Goal: Browse casually: Explore the website without a specific task or goal

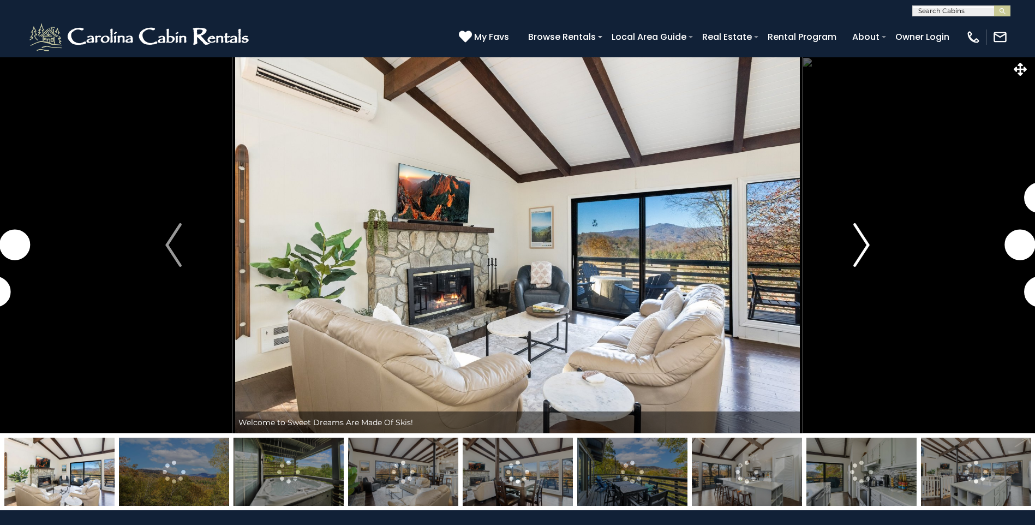
click at [860, 230] on img "Next" at bounding box center [861, 245] width 16 height 44
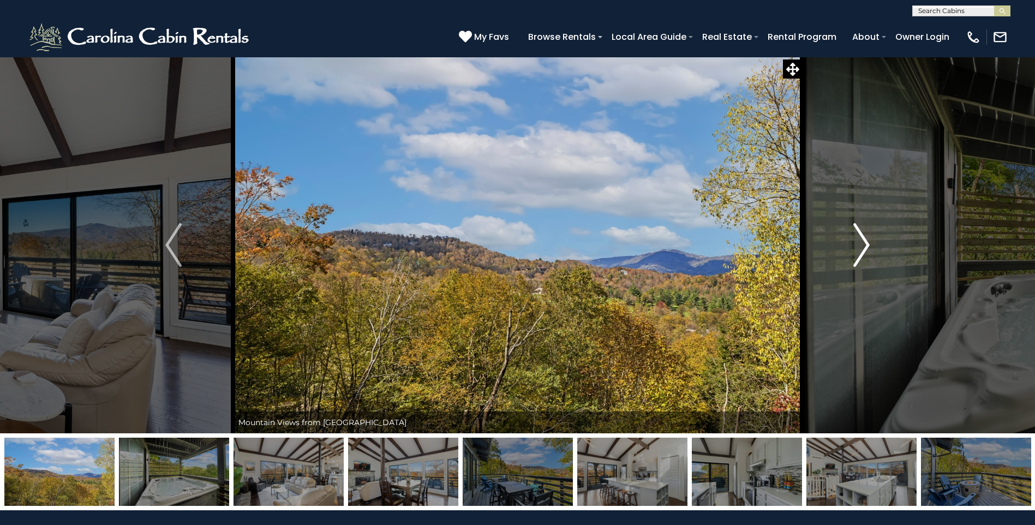
click at [861, 235] on img "Next" at bounding box center [861, 245] width 16 height 44
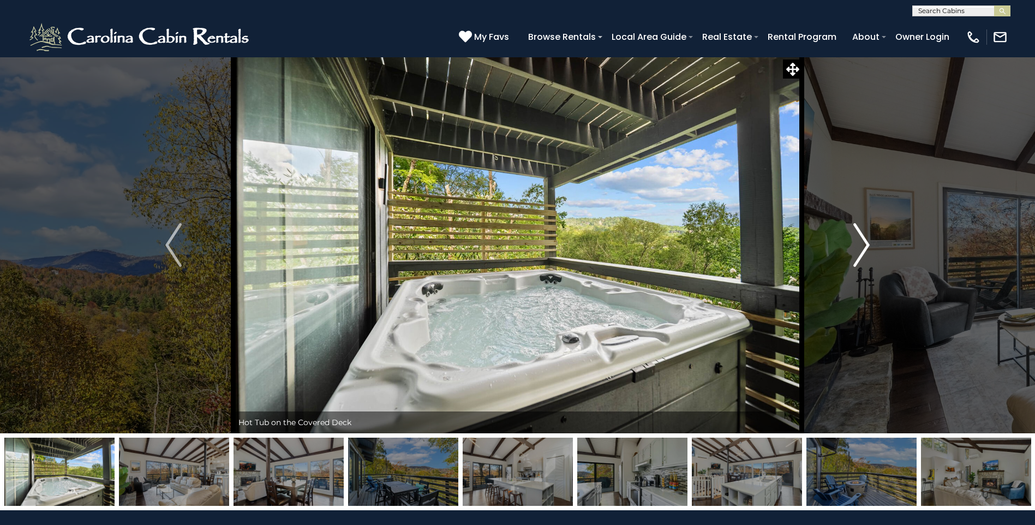
click at [861, 228] on img "Next" at bounding box center [861, 245] width 16 height 44
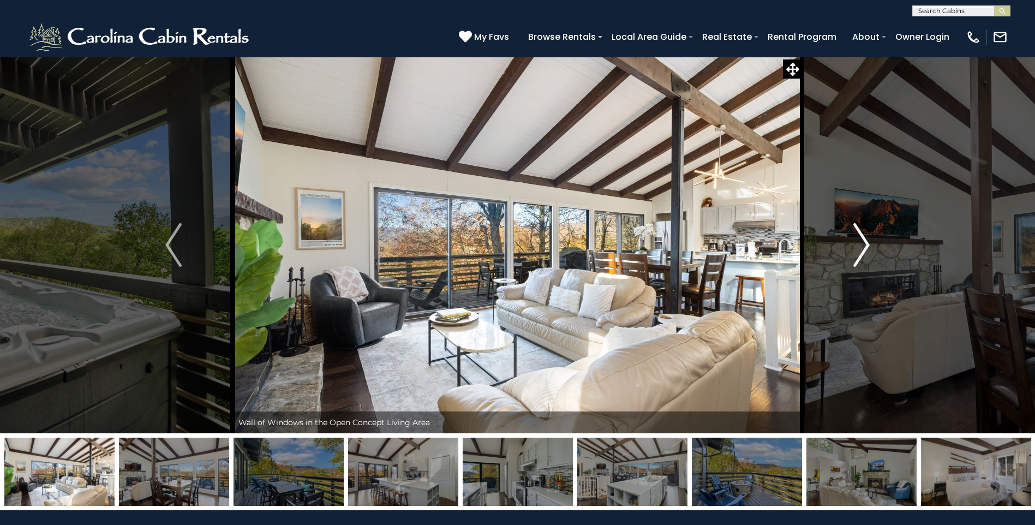
click at [861, 227] on img "Next" at bounding box center [861, 245] width 16 height 44
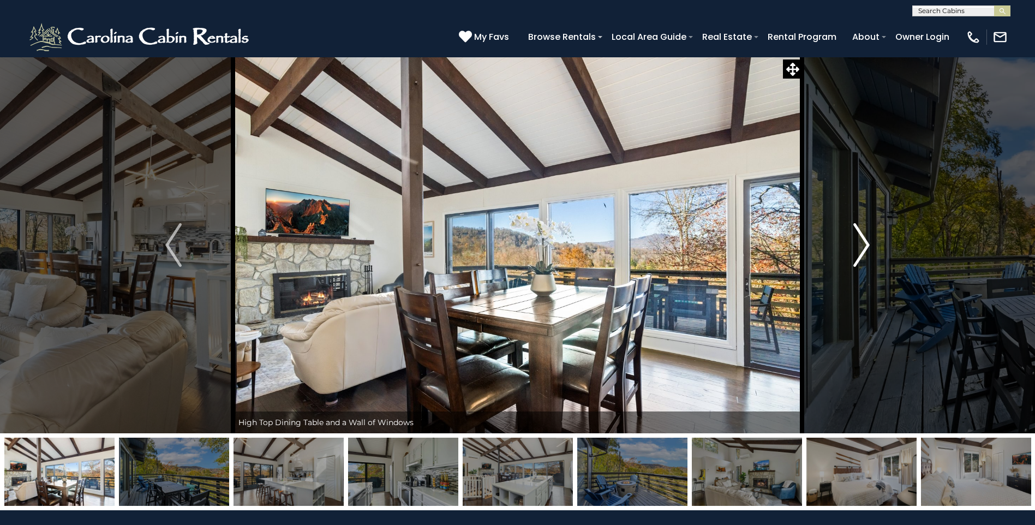
click at [861, 227] on img "Next" at bounding box center [861, 245] width 16 height 44
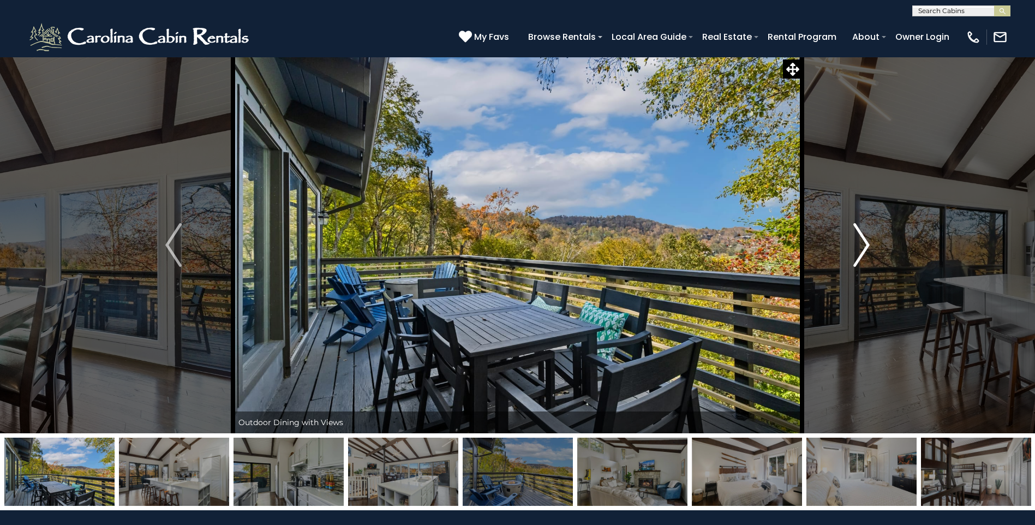
click at [861, 227] on img "Next" at bounding box center [861, 245] width 16 height 44
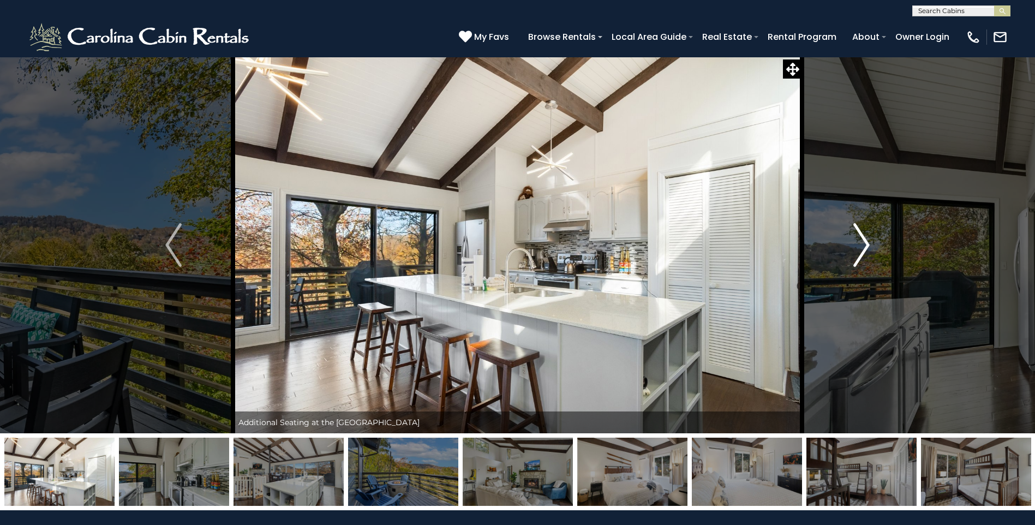
click at [861, 227] on img "Next" at bounding box center [861, 245] width 16 height 44
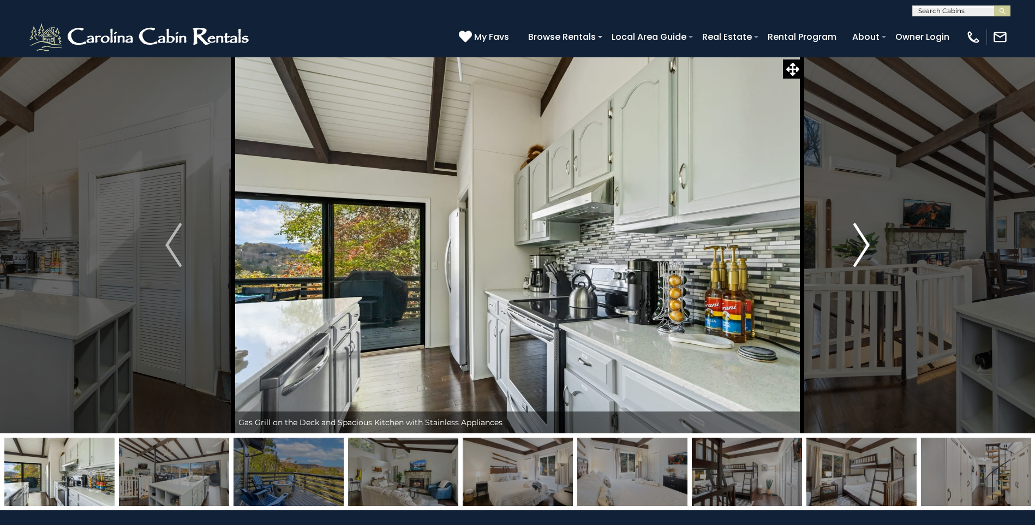
click at [861, 227] on img "Next" at bounding box center [861, 245] width 16 height 44
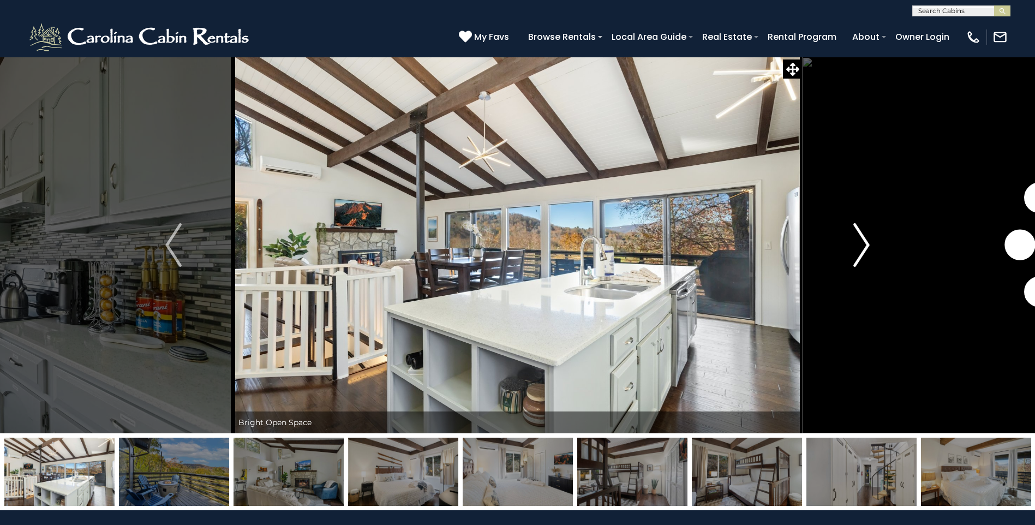
click at [861, 227] on img "Next" at bounding box center [861, 245] width 16 height 44
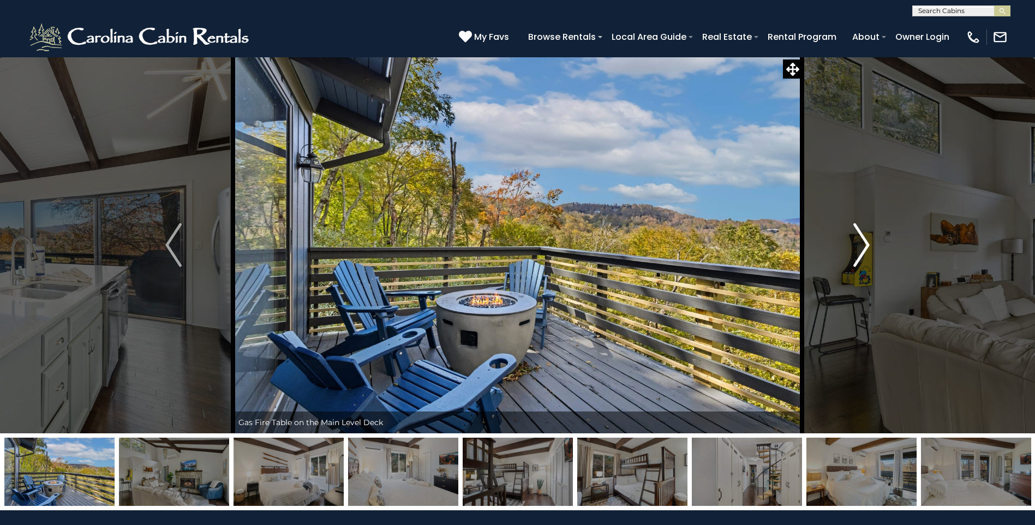
click at [861, 227] on img "Next" at bounding box center [861, 245] width 16 height 44
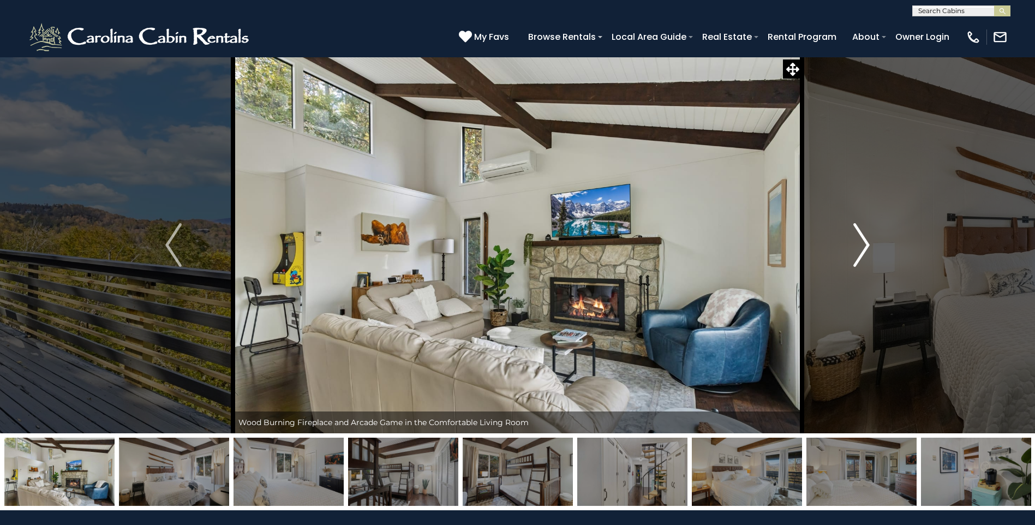
click at [861, 227] on img "Next" at bounding box center [861, 245] width 16 height 44
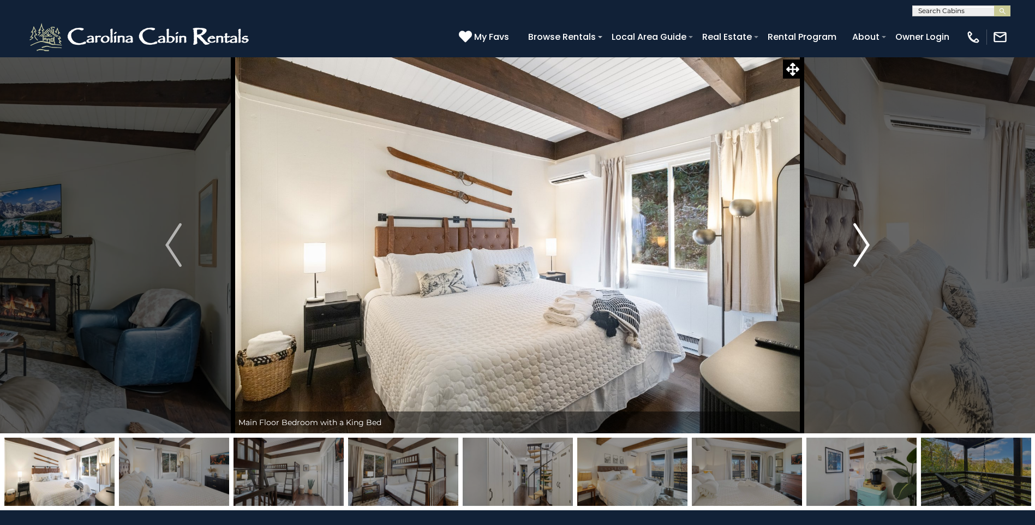
click at [861, 227] on img "Next" at bounding box center [861, 245] width 16 height 44
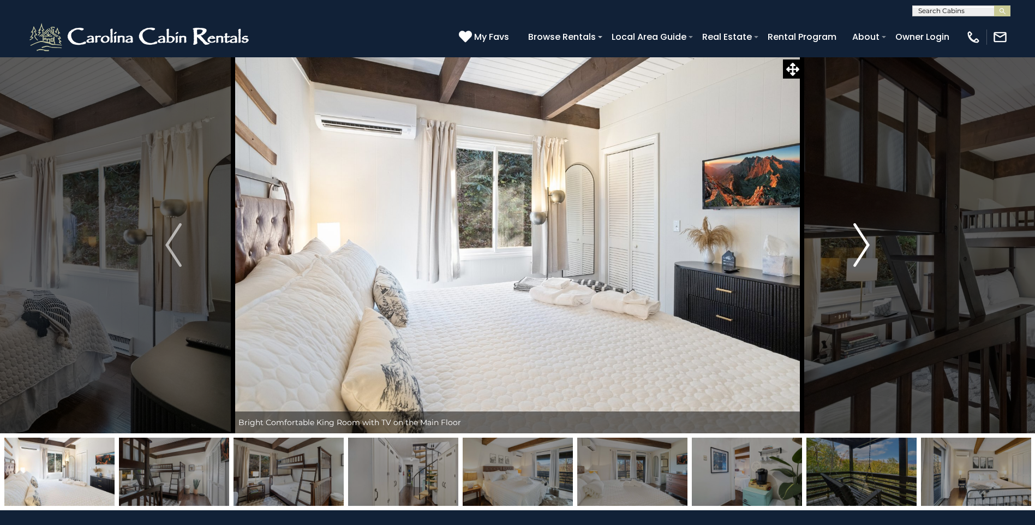
click at [861, 227] on img "Next" at bounding box center [861, 245] width 16 height 44
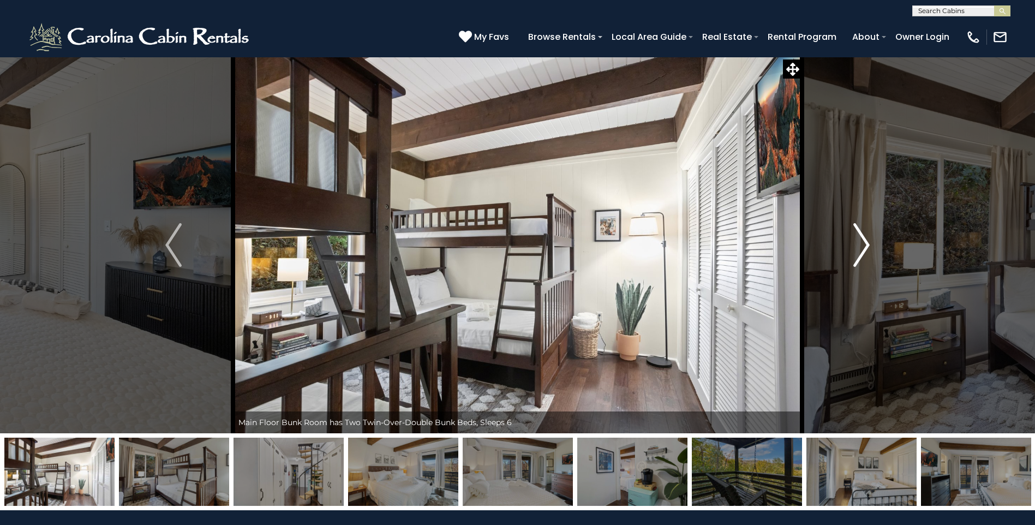
click at [861, 227] on img "Next" at bounding box center [861, 245] width 16 height 44
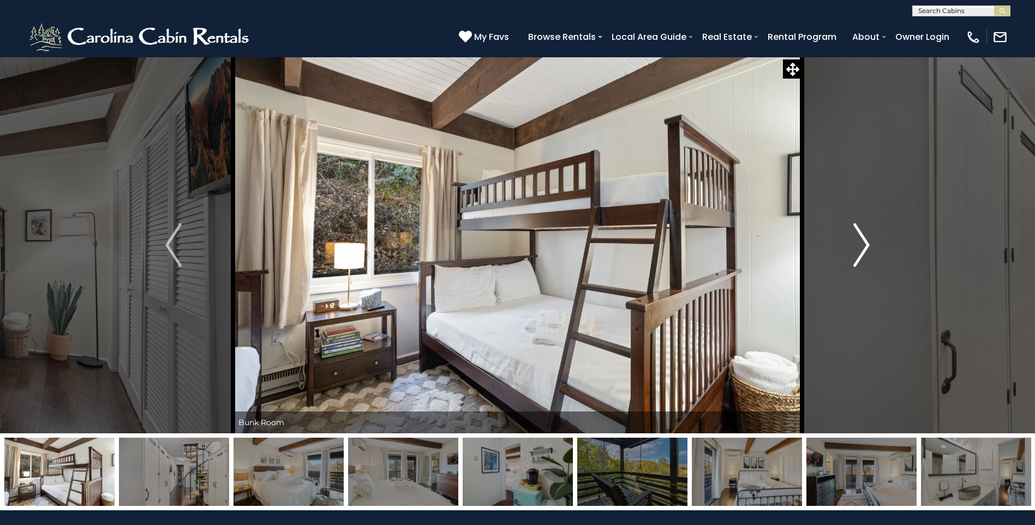
click at [861, 227] on img "Next" at bounding box center [861, 245] width 16 height 44
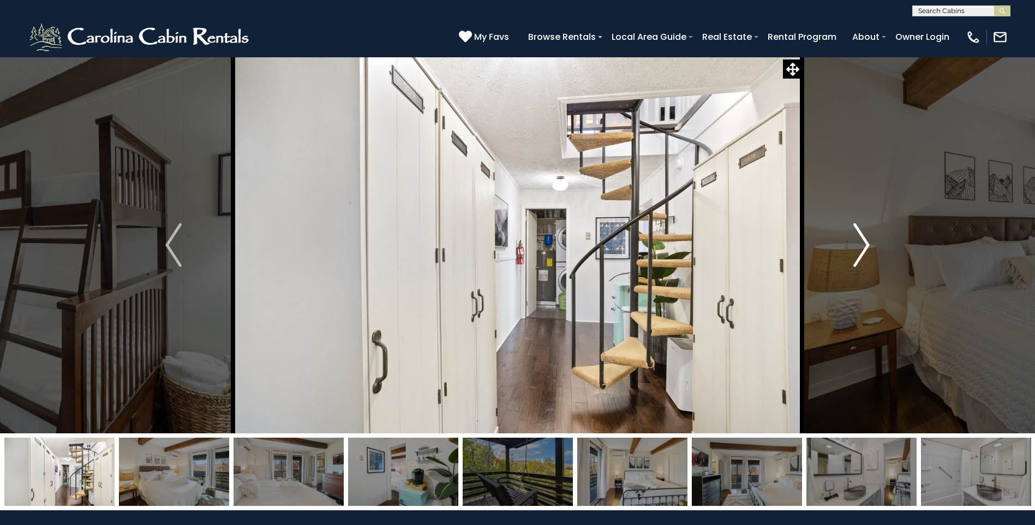
click at [861, 227] on img "Next" at bounding box center [861, 245] width 16 height 44
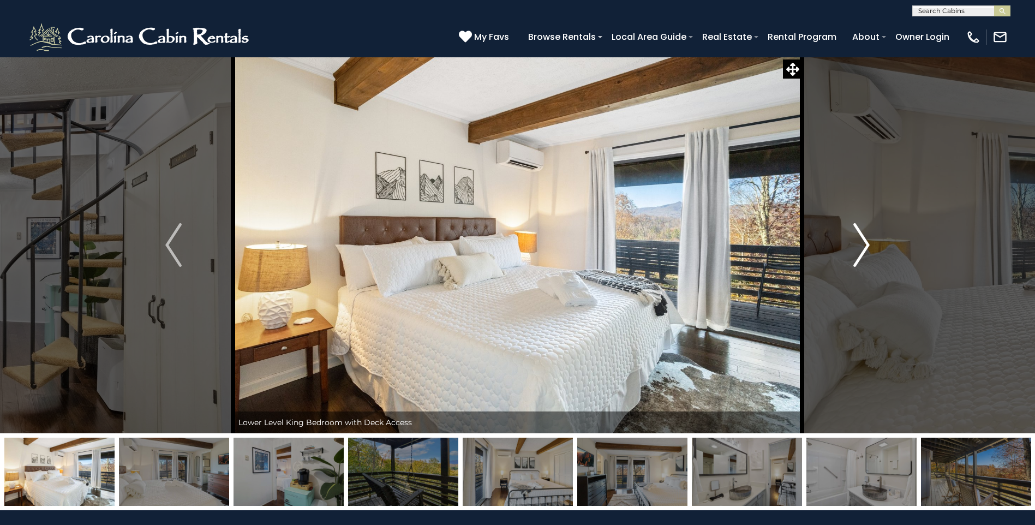
click at [861, 227] on img "Next" at bounding box center [861, 245] width 16 height 44
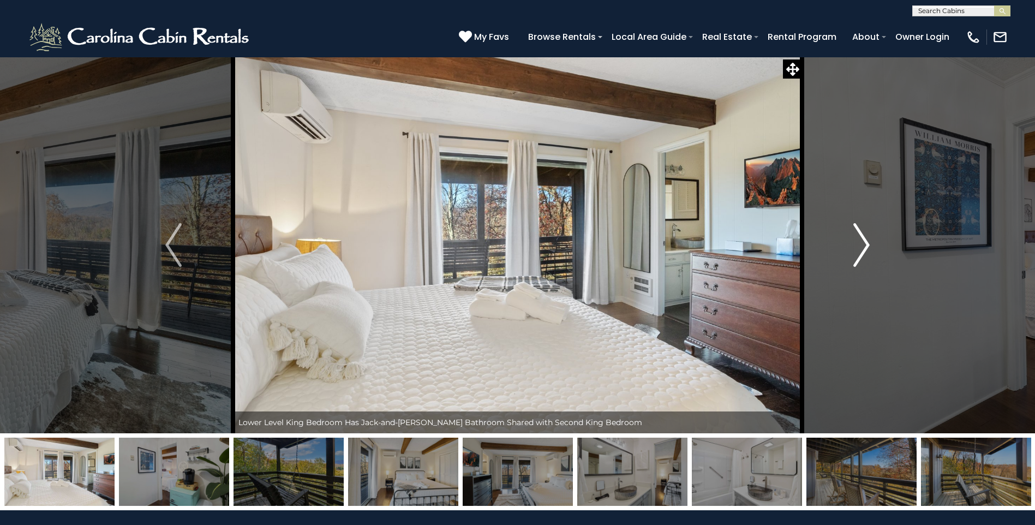
click at [861, 227] on img "Next" at bounding box center [861, 245] width 16 height 44
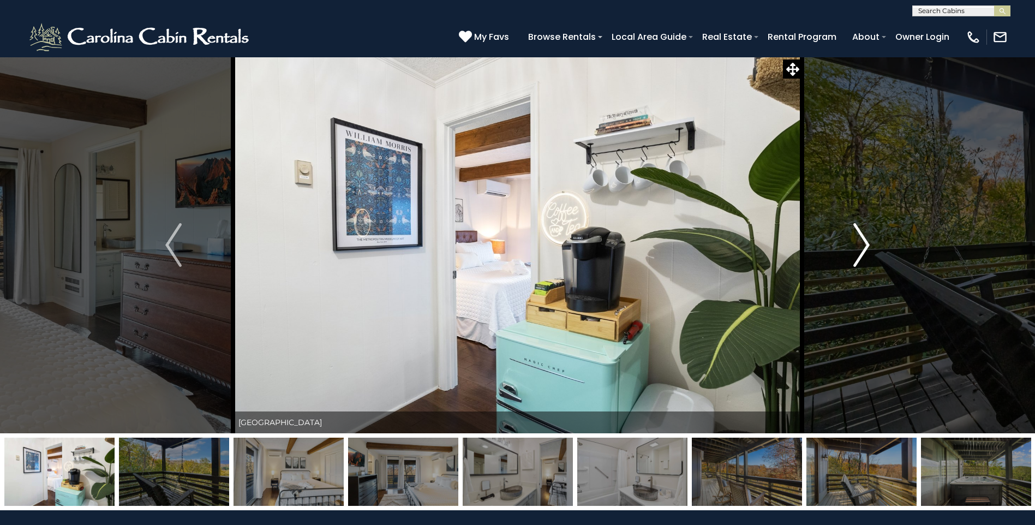
click at [861, 227] on img "Next" at bounding box center [861, 245] width 16 height 44
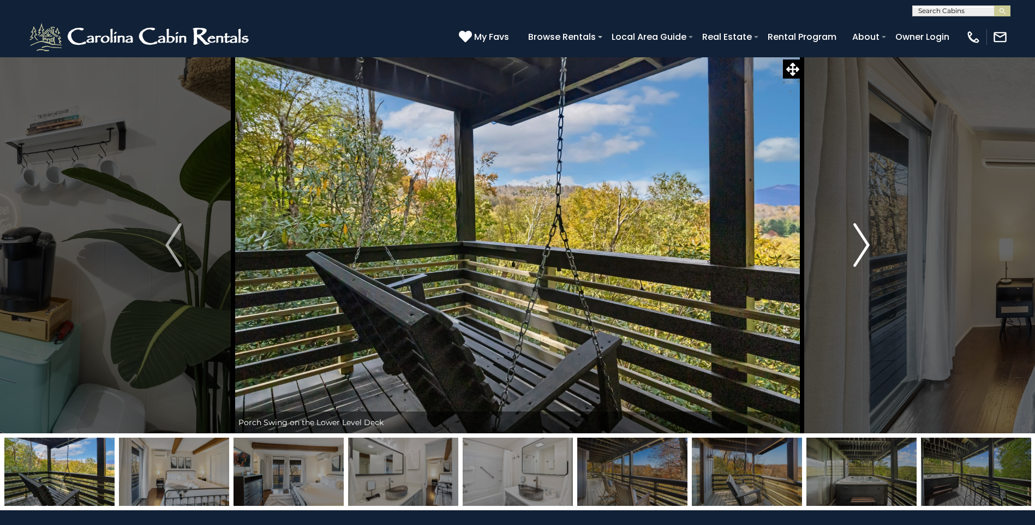
click at [861, 227] on img "Next" at bounding box center [861, 245] width 16 height 44
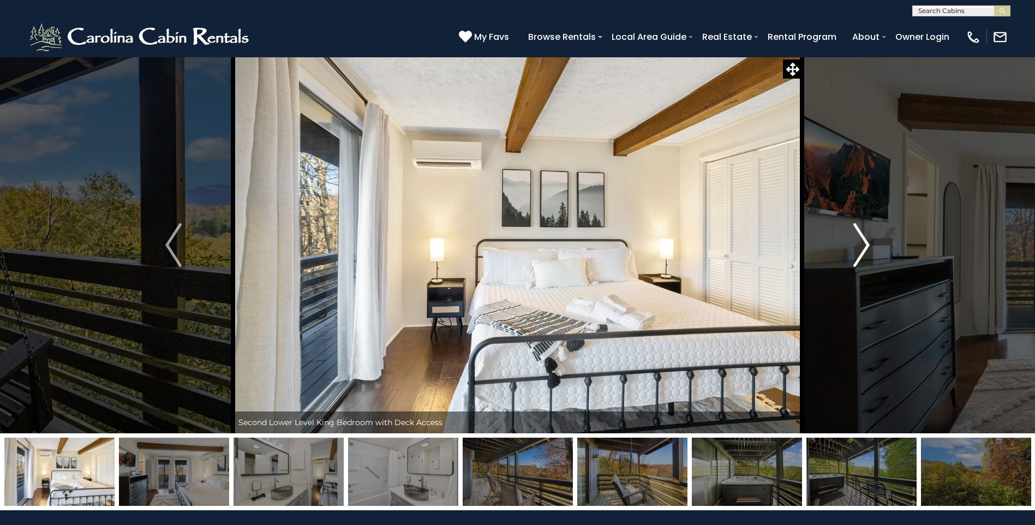
click at [861, 227] on img "Next" at bounding box center [861, 245] width 16 height 44
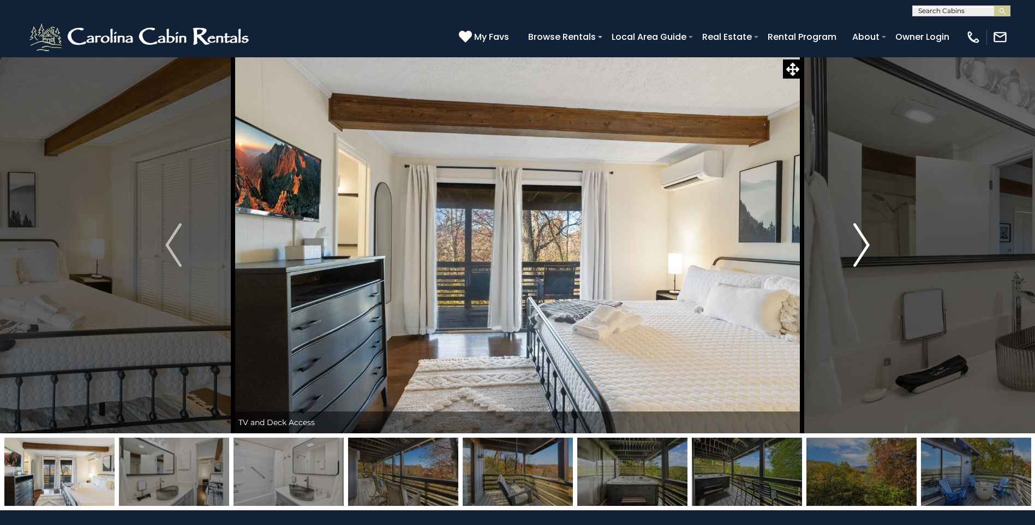
click at [861, 227] on img "Next" at bounding box center [861, 245] width 16 height 44
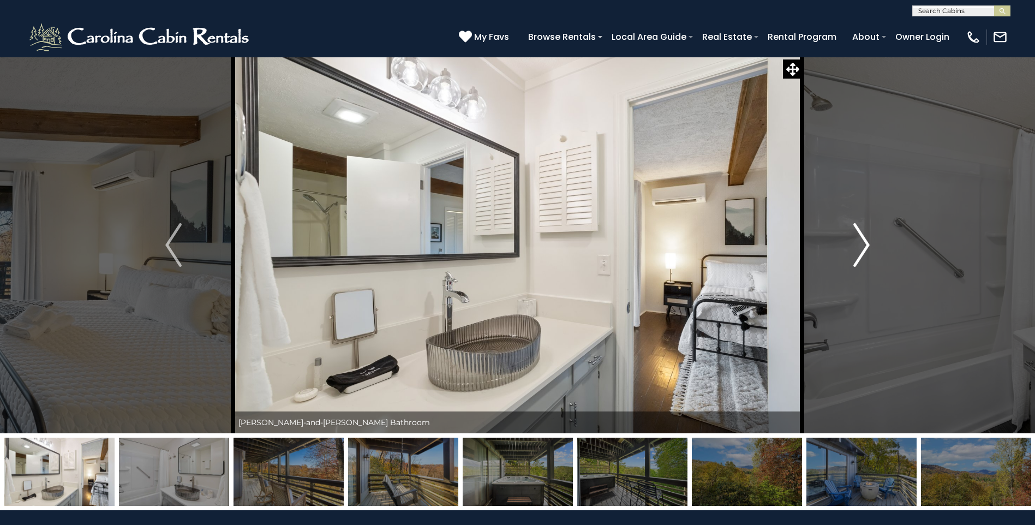
click at [861, 227] on img "Next" at bounding box center [861, 245] width 16 height 44
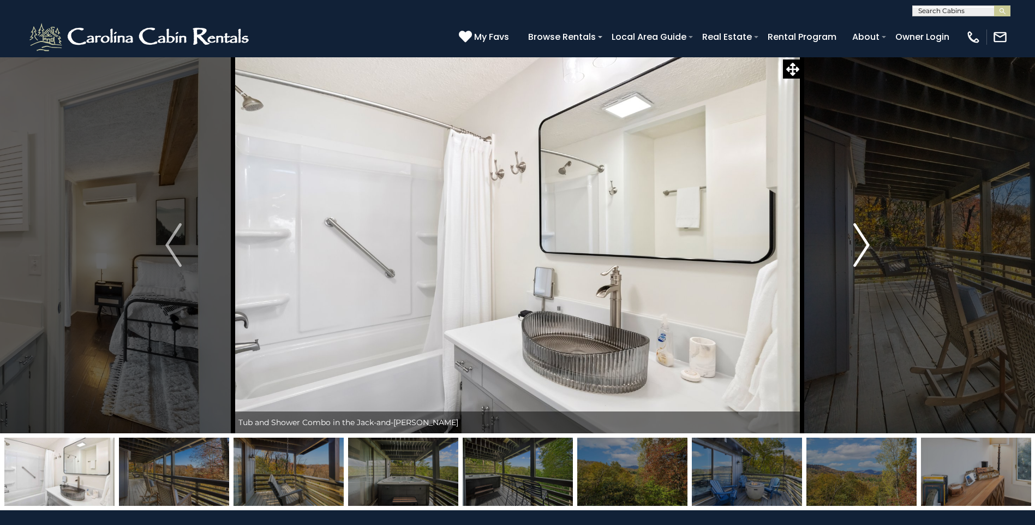
click at [861, 227] on img "Next" at bounding box center [861, 245] width 16 height 44
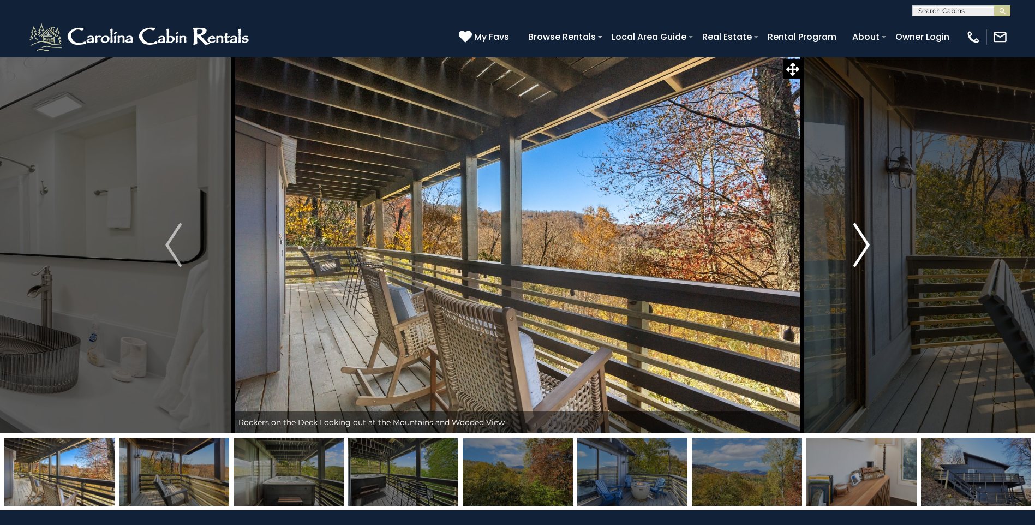
click at [861, 227] on img "Next" at bounding box center [861, 245] width 16 height 44
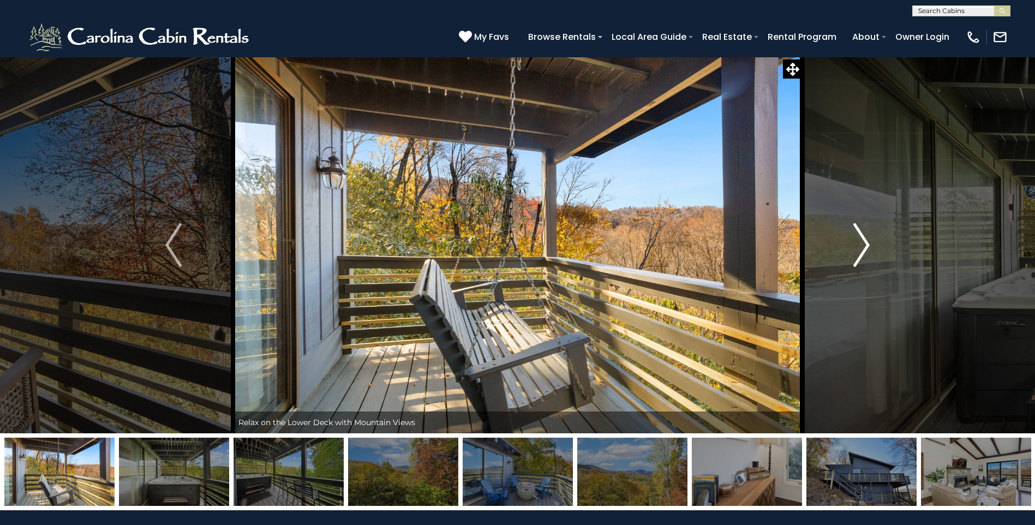
click at [861, 227] on img "Next" at bounding box center [861, 245] width 16 height 44
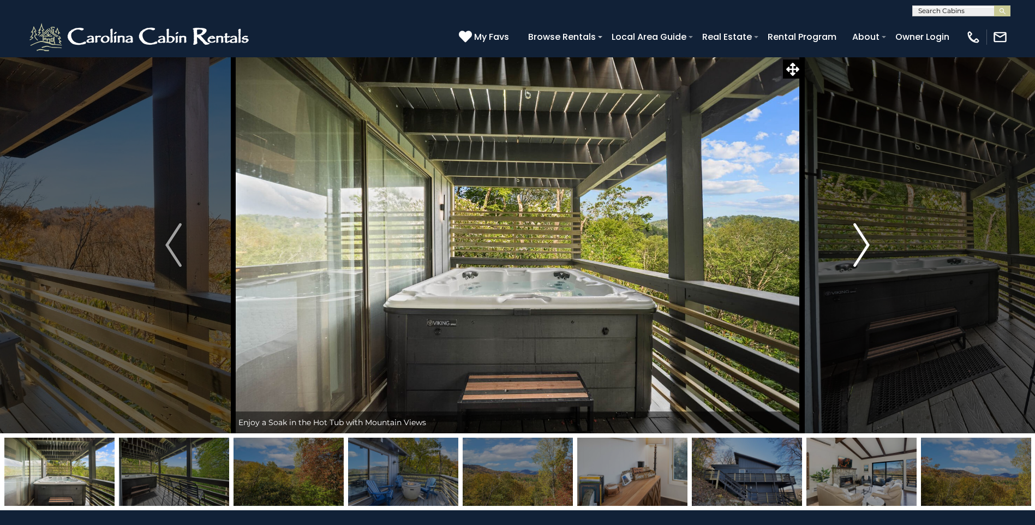
click at [861, 227] on img "Next" at bounding box center [861, 245] width 16 height 44
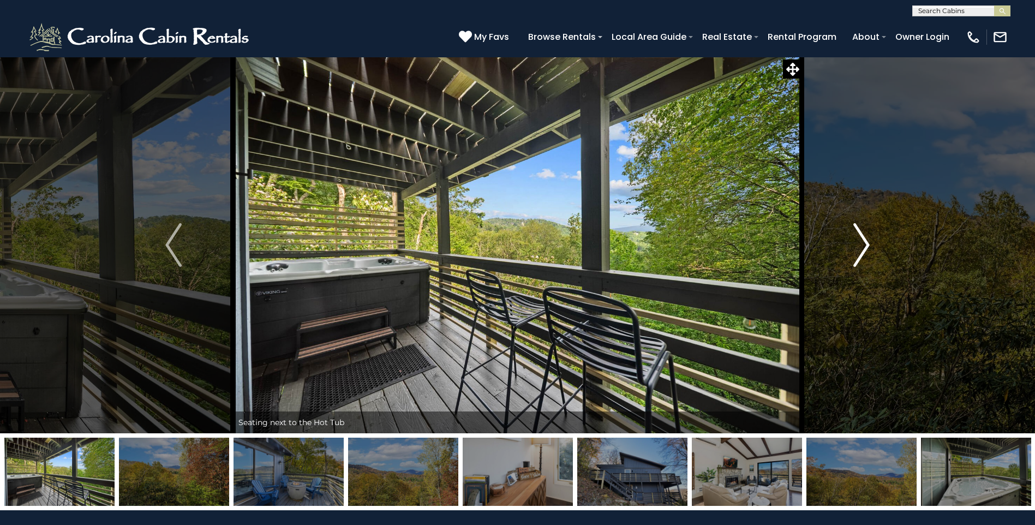
click at [861, 227] on img "Next" at bounding box center [861, 245] width 16 height 44
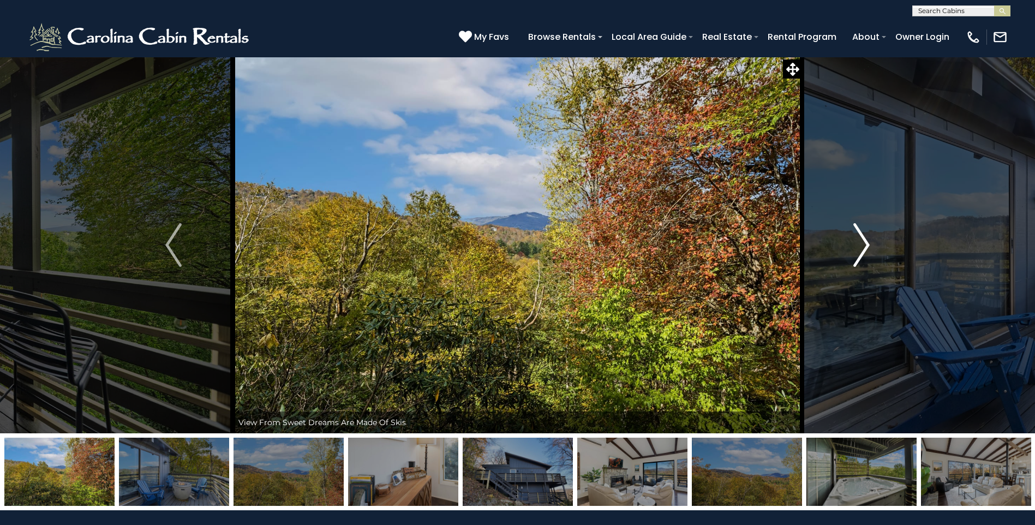
click at [861, 227] on img "Next" at bounding box center [861, 245] width 16 height 44
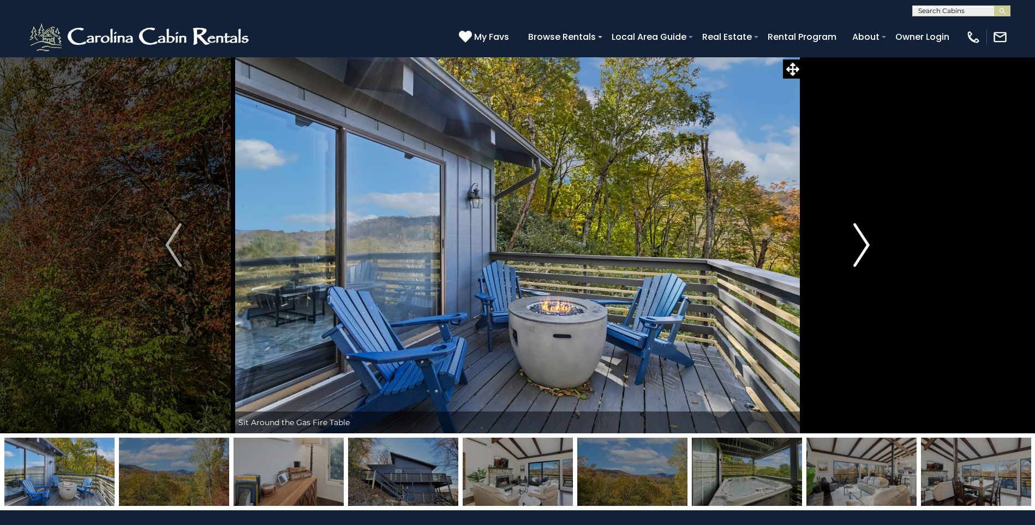
click at [861, 227] on img "Next" at bounding box center [861, 245] width 16 height 44
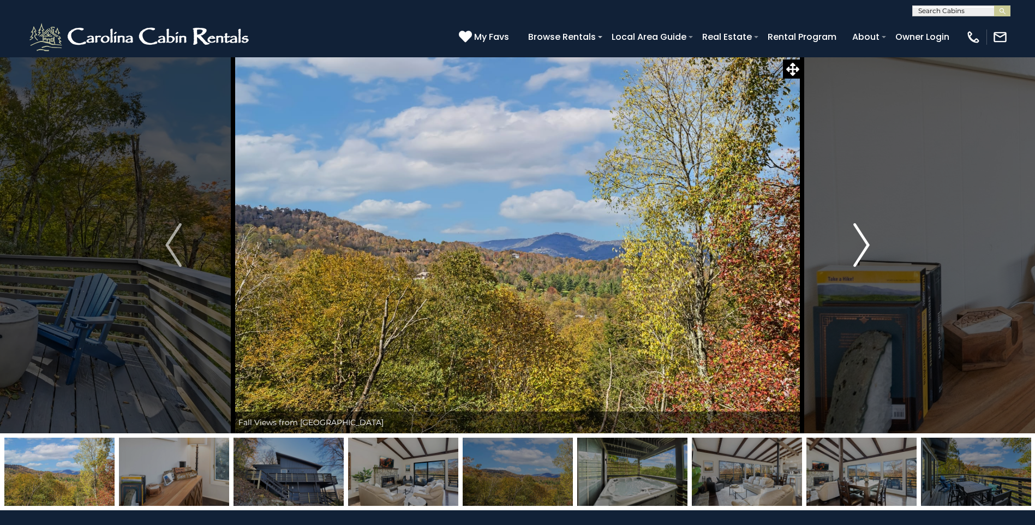
click at [861, 227] on img "Next" at bounding box center [861, 245] width 16 height 44
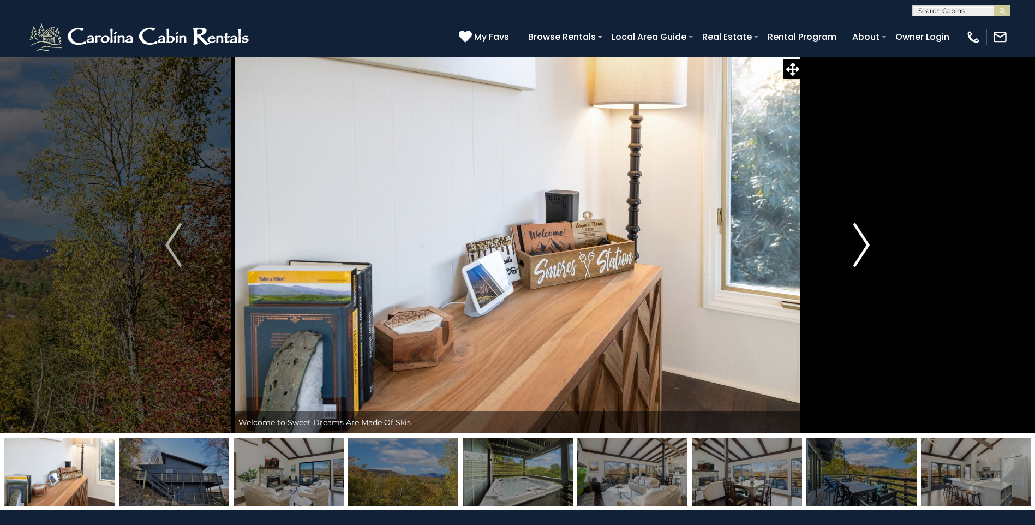
click at [861, 227] on img "Next" at bounding box center [861, 245] width 16 height 44
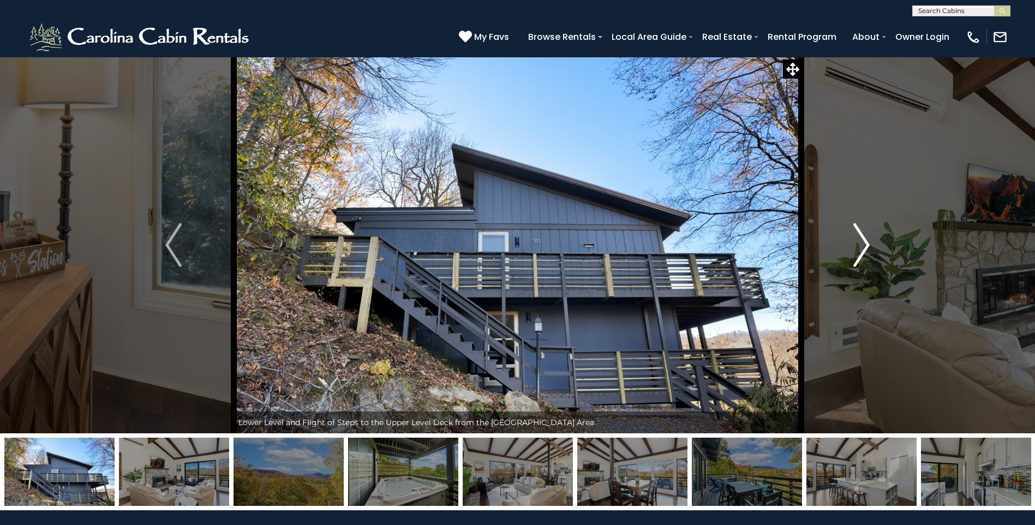
click at [861, 227] on img "Next" at bounding box center [861, 245] width 16 height 44
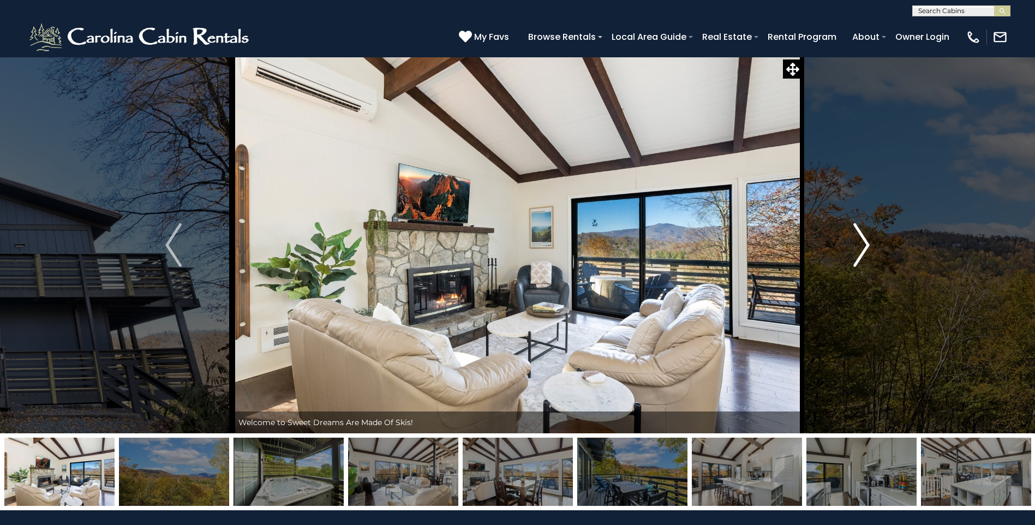
click at [861, 227] on img "Next" at bounding box center [861, 245] width 16 height 44
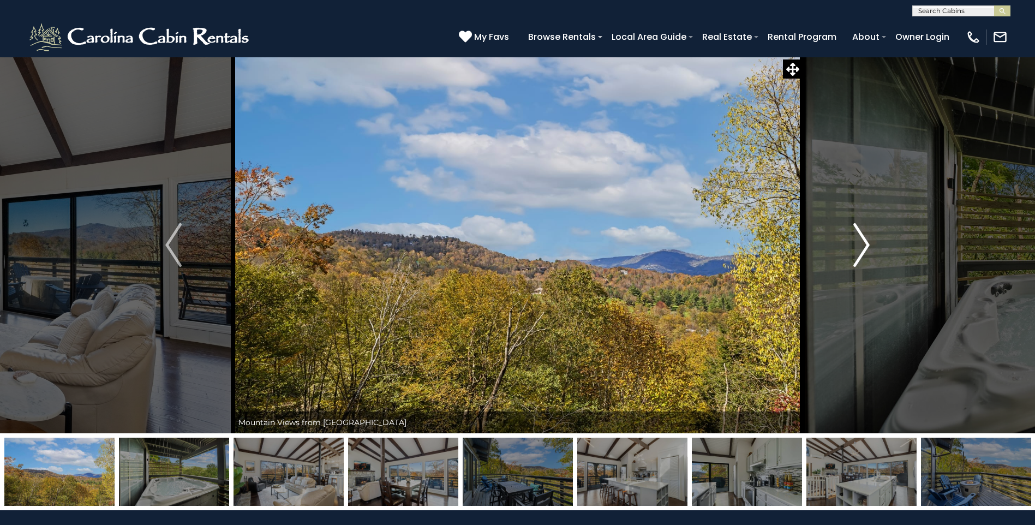
click at [861, 227] on img "Next" at bounding box center [861, 245] width 16 height 44
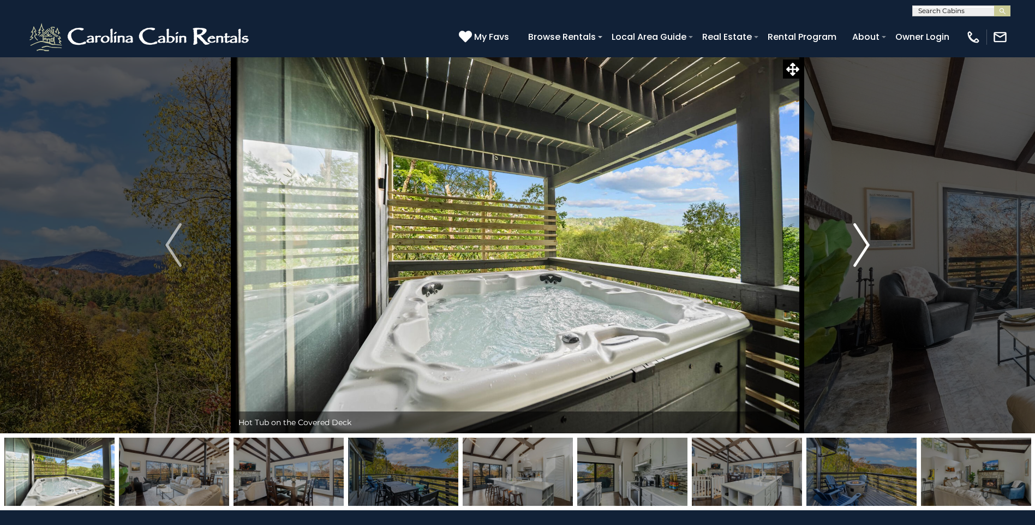
click at [861, 227] on img "Next" at bounding box center [861, 245] width 16 height 44
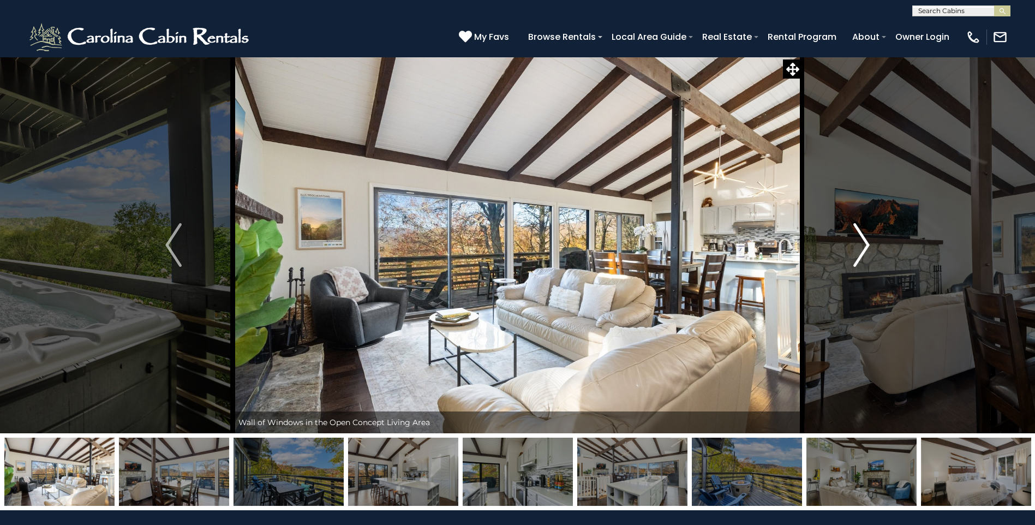
click at [861, 227] on img "Next" at bounding box center [861, 245] width 16 height 44
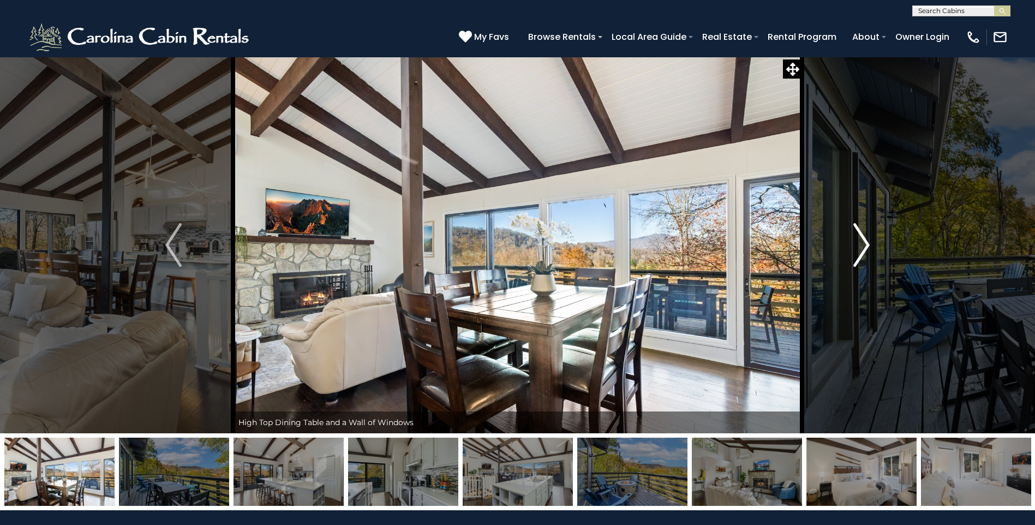
click at [861, 227] on img "Next" at bounding box center [861, 245] width 16 height 44
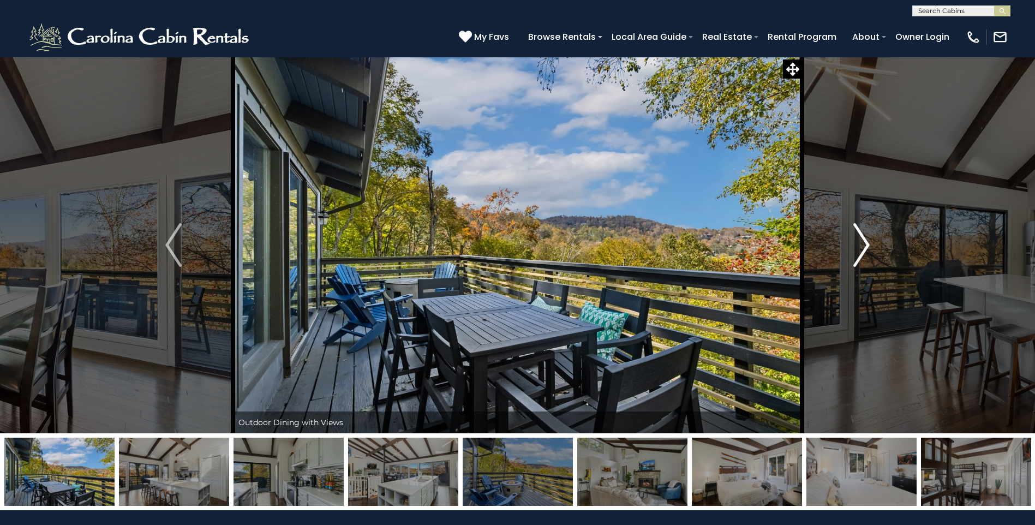
click at [861, 227] on img "Next" at bounding box center [861, 245] width 16 height 44
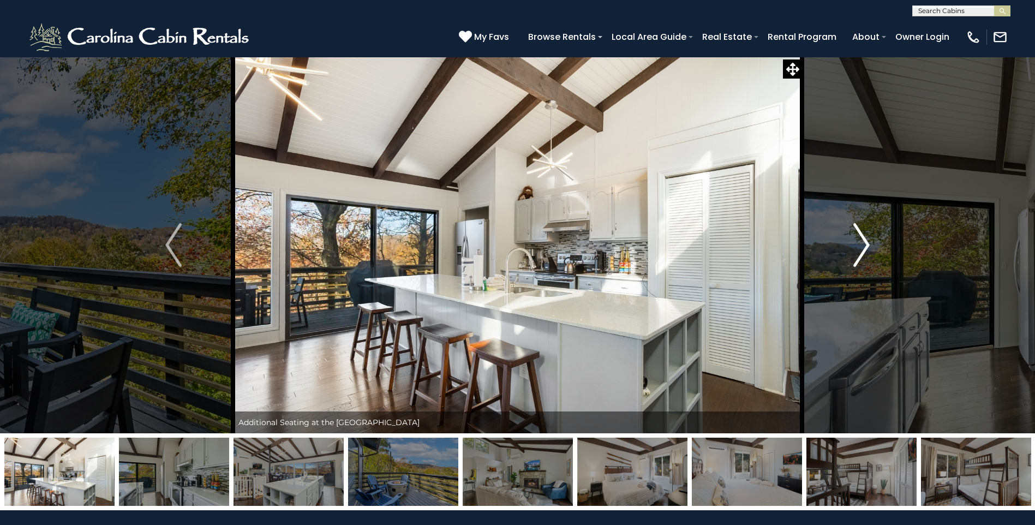
click at [861, 227] on img "Next" at bounding box center [861, 245] width 16 height 44
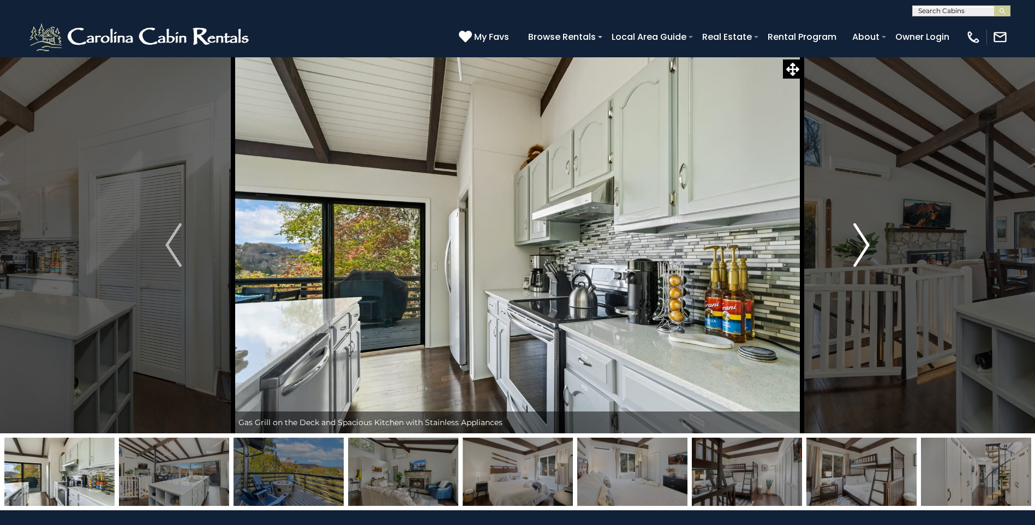
click at [861, 227] on img "Next" at bounding box center [861, 245] width 16 height 44
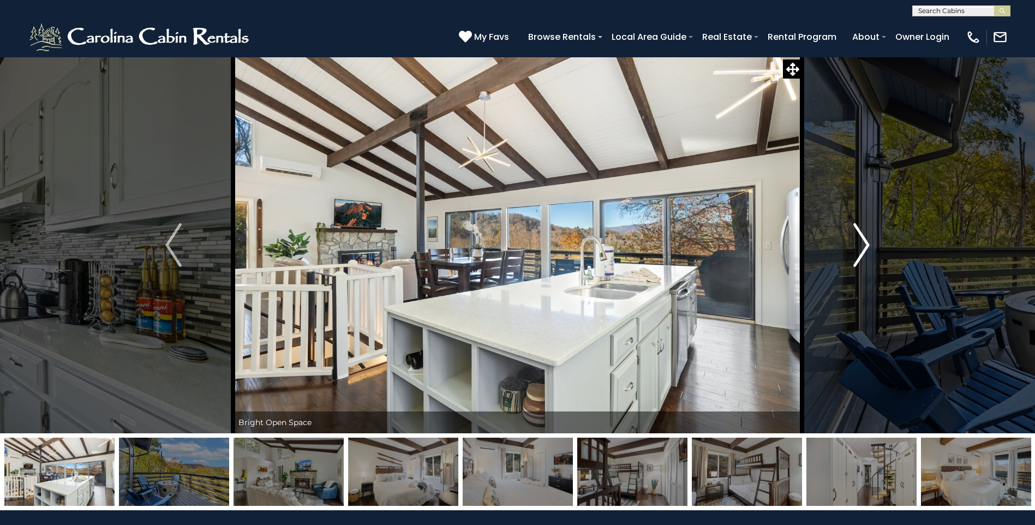
click at [861, 227] on img "Next" at bounding box center [861, 245] width 16 height 44
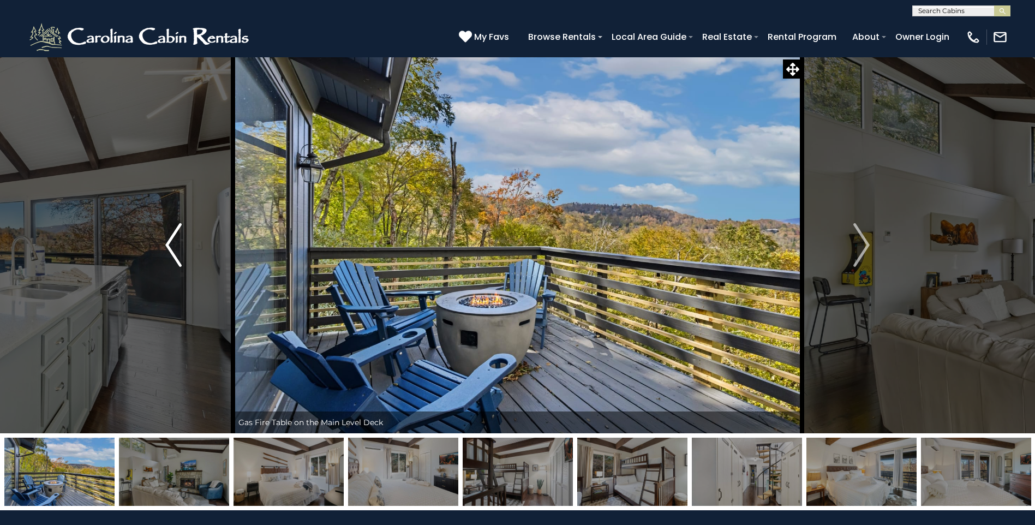
click at [184, 241] on button "Previous" at bounding box center [173, 245] width 119 height 376
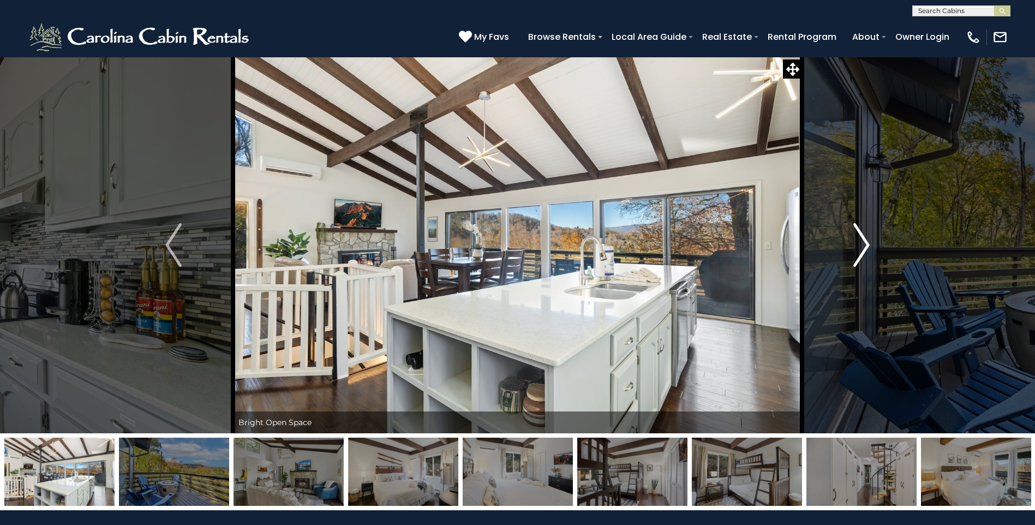
click at [841, 250] on button "Next" at bounding box center [861, 245] width 119 height 376
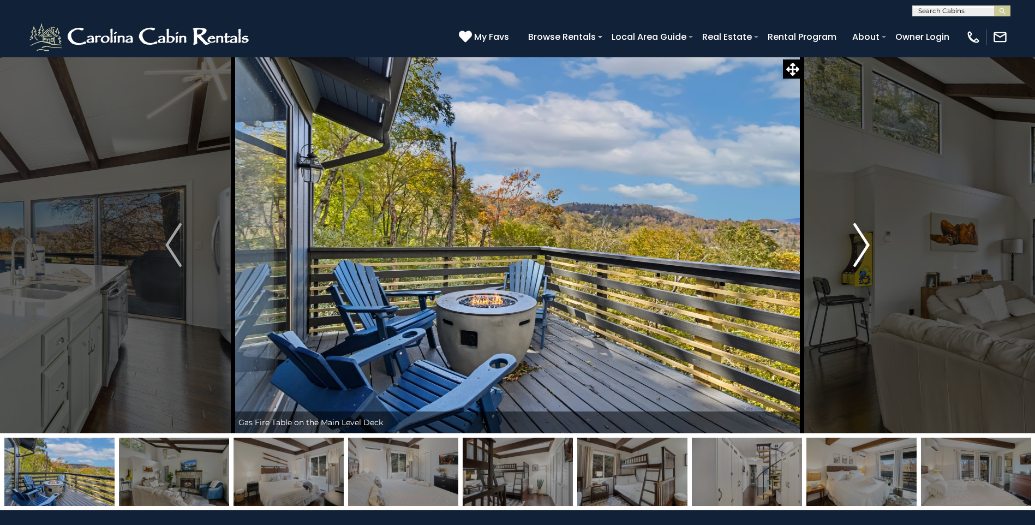
click at [841, 250] on button "Next" at bounding box center [861, 245] width 119 height 376
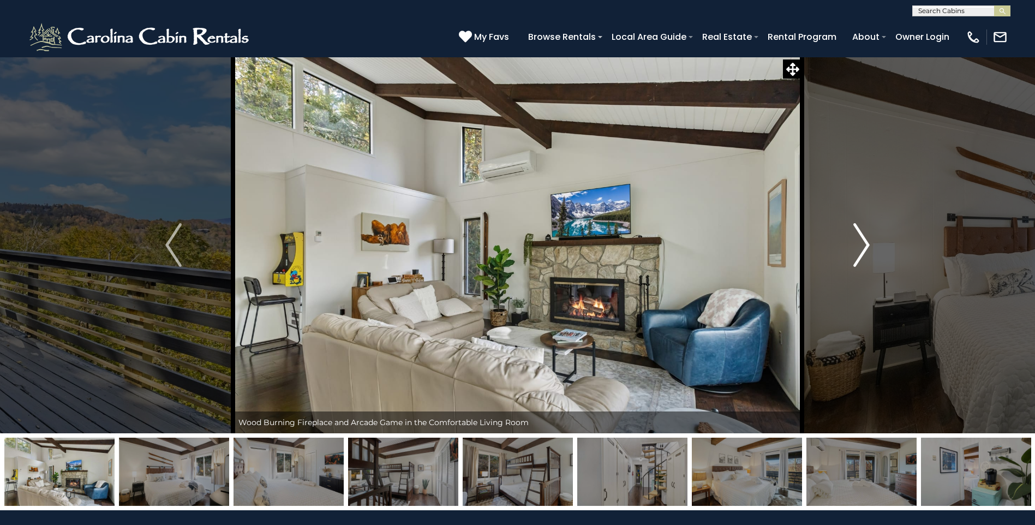
click at [841, 250] on button "Next" at bounding box center [861, 245] width 119 height 376
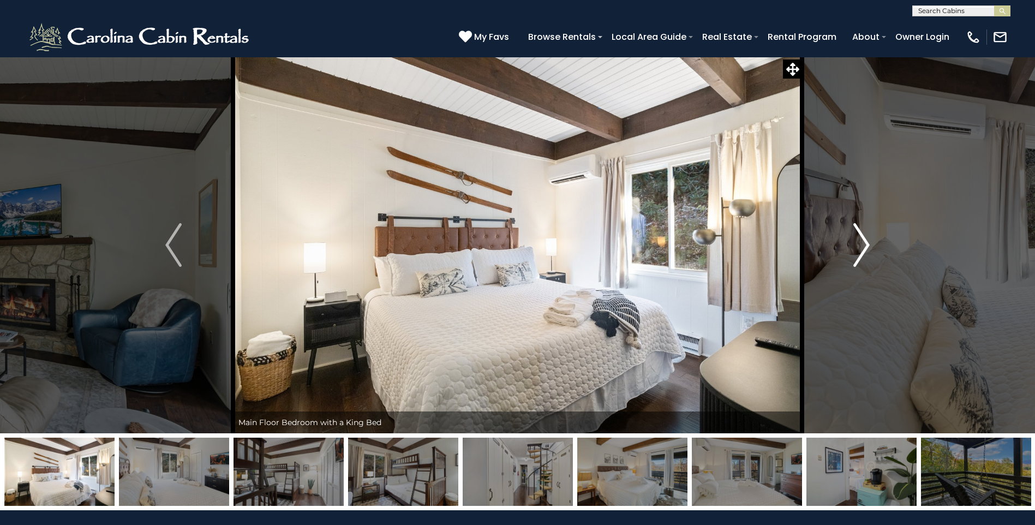
click at [841, 250] on button "Next" at bounding box center [861, 245] width 119 height 376
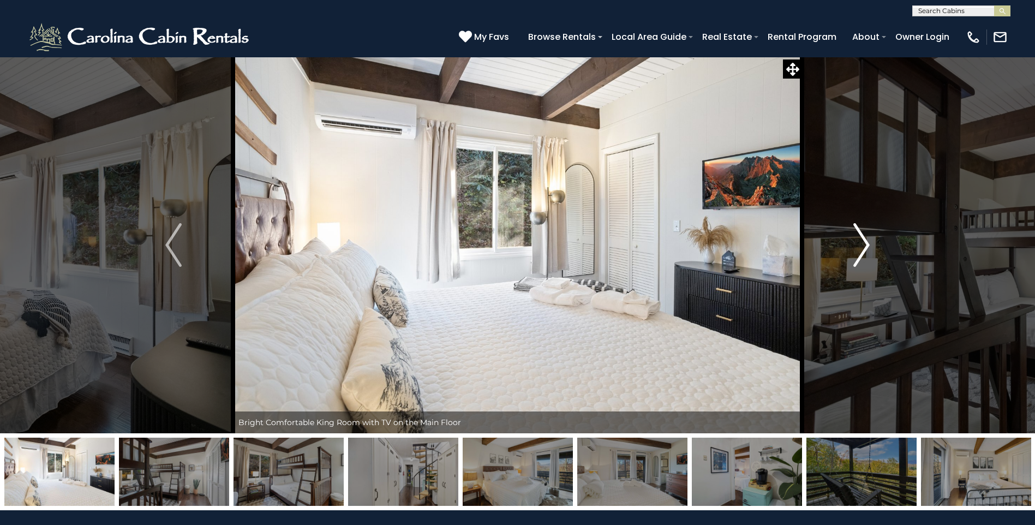
click at [841, 250] on button "Next" at bounding box center [861, 245] width 119 height 376
